Goal: Information Seeking & Learning: Find specific fact

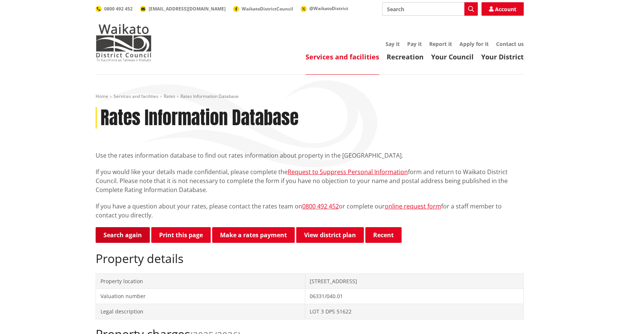
click at [124, 235] on link "Search again" at bounding box center [123, 235] width 54 height 16
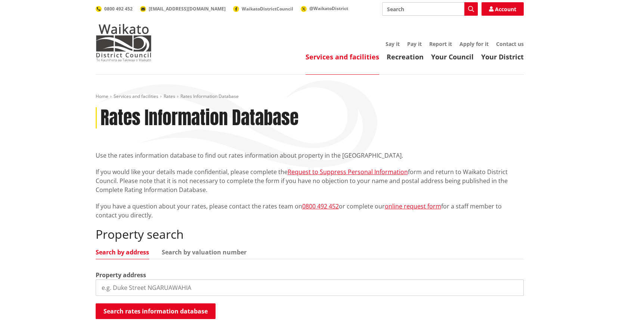
scroll to position [75, 0]
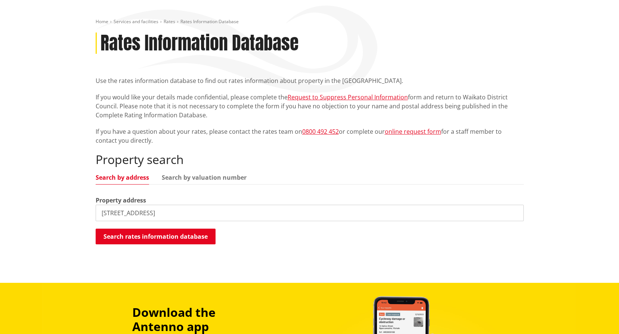
type input "10 fairfield avenue"
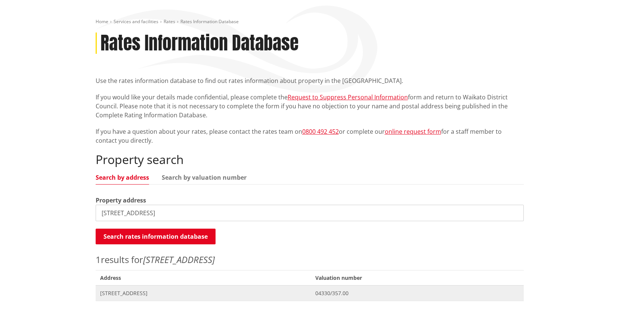
click at [154, 294] on span "10 Fairfield Avenue HUNTLY" at bounding box center [203, 292] width 206 height 7
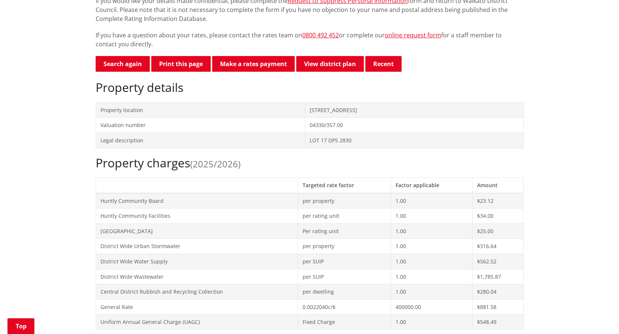
scroll to position [187, 0]
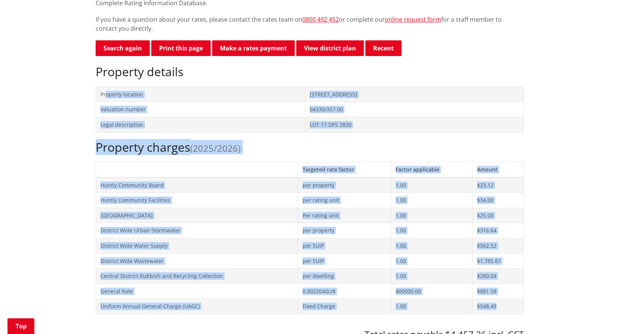
drag, startPoint x: 105, startPoint y: 93, endPoint x: 517, endPoint y: 304, distance: 462.8
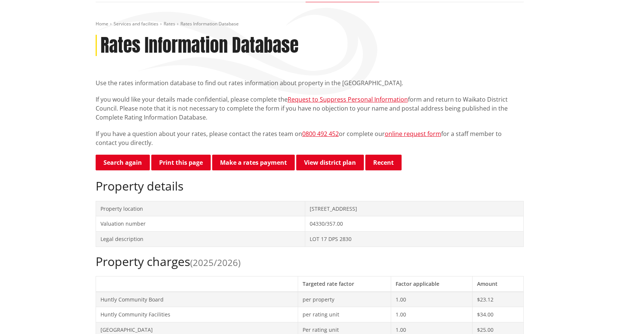
scroll to position [75, 0]
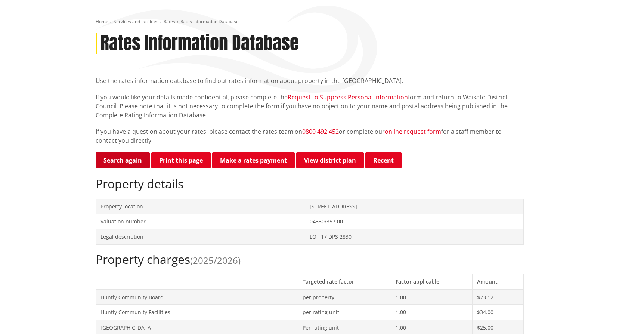
click at [139, 163] on link "Search again" at bounding box center [123, 160] width 54 height 16
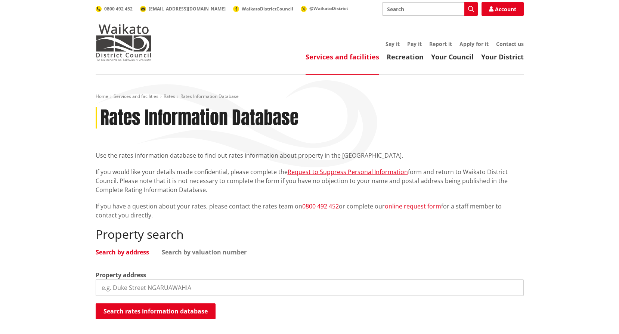
click at [173, 281] on input "search" at bounding box center [310, 287] width 428 height 16
click at [131, 290] on input "search" at bounding box center [310, 287] width 428 height 16
type input "3 stirling place"
click at [152, 308] on button "Search rates information database" at bounding box center [156, 311] width 120 height 16
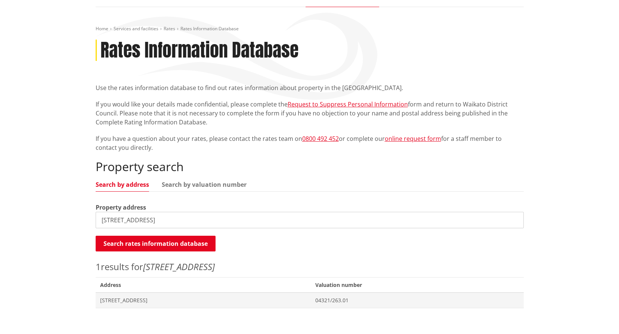
scroll to position [75, 0]
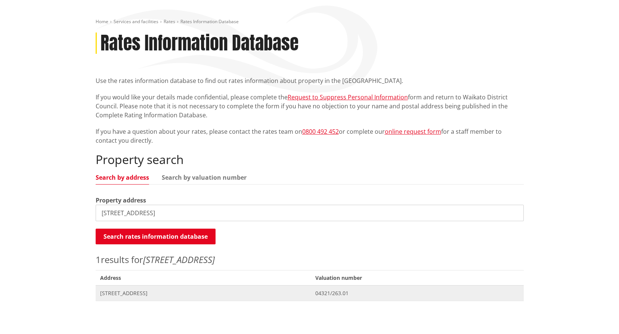
click at [116, 290] on span "[STREET_ADDRESS]" at bounding box center [203, 292] width 206 height 7
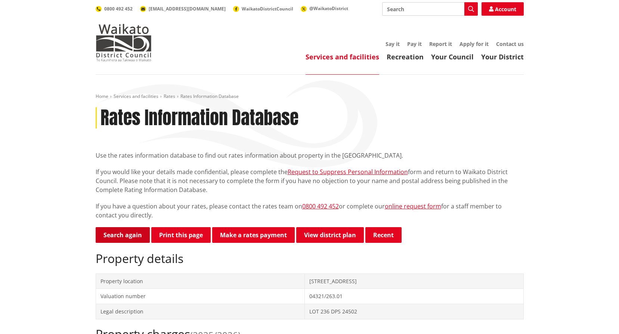
click at [130, 236] on link "Search again" at bounding box center [123, 235] width 54 height 16
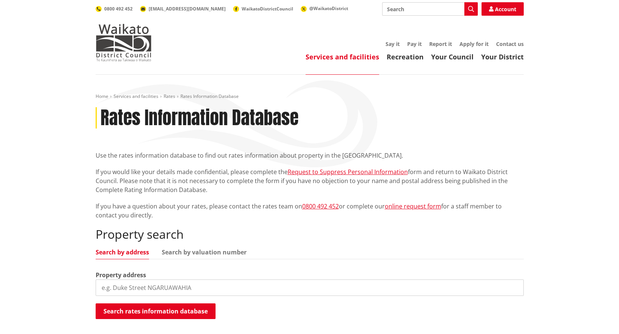
click at [141, 287] on input "search" at bounding box center [310, 287] width 428 height 16
type input "[STREET_ADDRESS]"
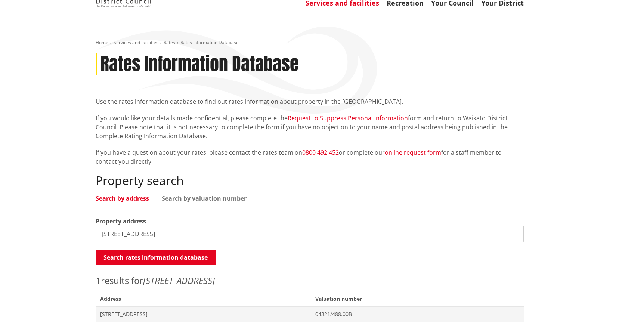
scroll to position [187, 0]
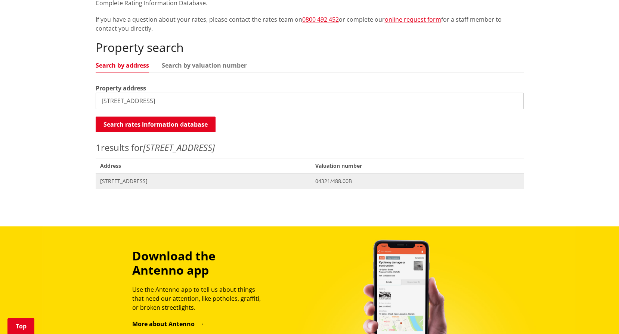
click at [168, 178] on span "[STREET_ADDRESS]" at bounding box center [203, 180] width 206 height 7
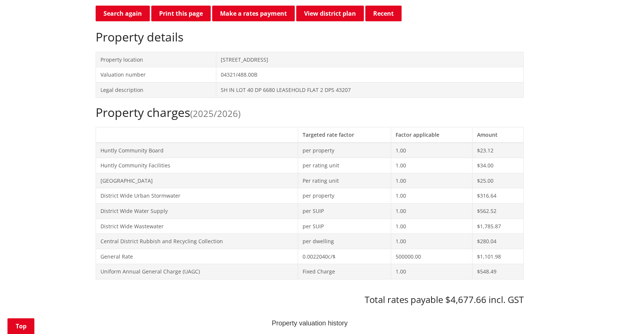
scroll to position [299, 0]
